Goal: Transaction & Acquisition: Purchase product/service

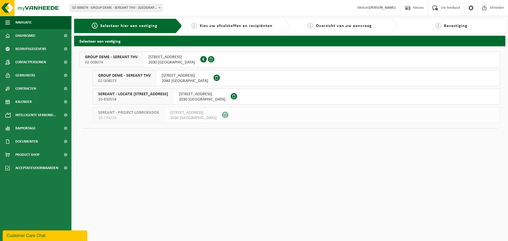
click at [118, 57] on span "GROUP DEME - SEREANT THV" at bounding box center [111, 56] width 53 height 5
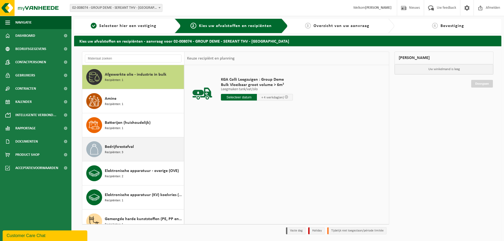
click at [121, 145] on span "Bedrijfsrestafval" at bounding box center [119, 147] width 29 height 6
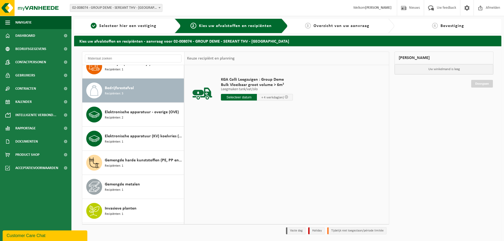
scroll to position [72, 0]
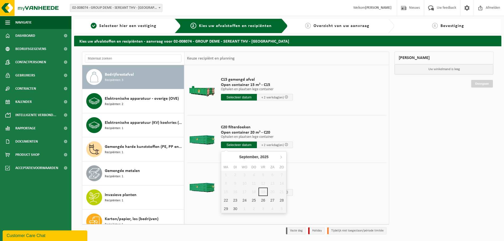
click at [239, 145] on input "text" at bounding box center [239, 144] width 36 height 7
click at [223, 202] on div "22" at bounding box center [225, 200] width 9 height 8
type input "Van [DATE]"
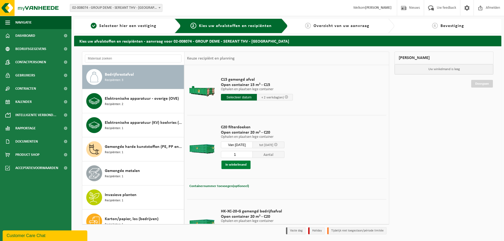
click at [236, 162] on button "In winkelmand" at bounding box center [235, 164] width 29 height 8
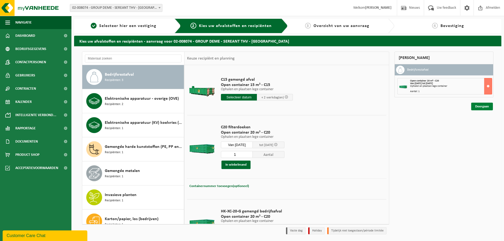
click at [480, 104] on link "Doorgaan" at bounding box center [482, 107] width 22 height 8
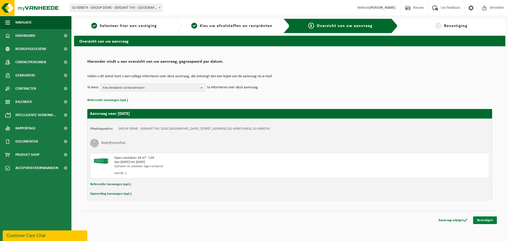
click at [486, 219] on link "Bevestigen" at bounding box center [485, 220] width 24 height 8
